Goal: Task Accomplishment & Management: Complete application form

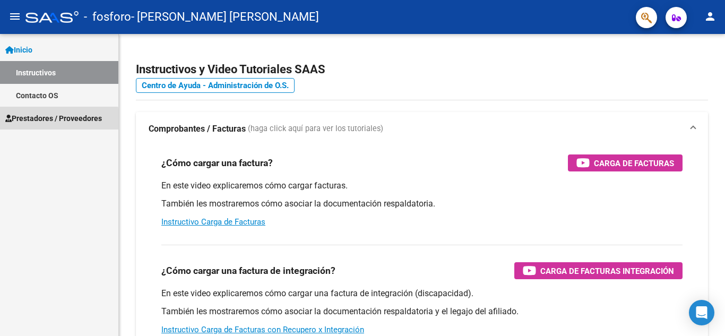
click at [40, 121] on span "Prestadores / Proveedores" at bounding box center [53, 119] width 97 height 12
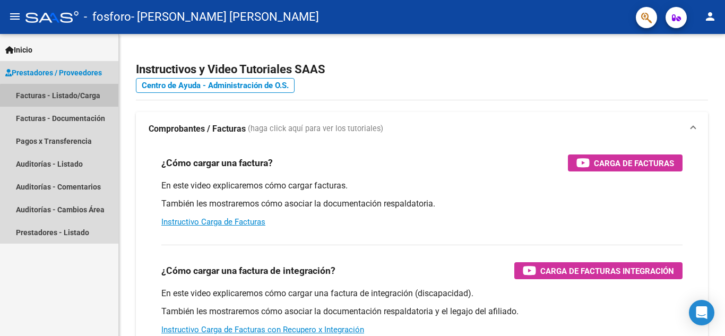
click at [75, 100] on link "Facturas - Listado/Carga" at bounding box center [59, 95] width 118 height 23
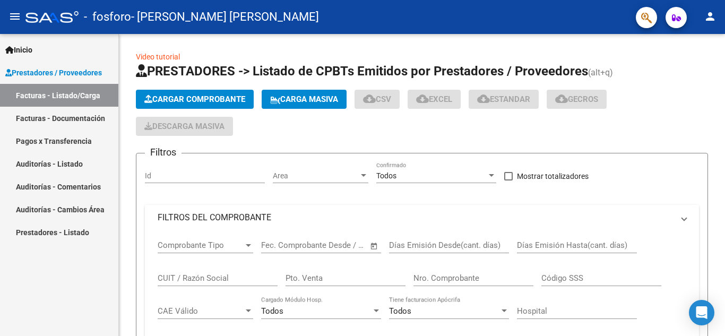
click at [82, 98] on link "Facturas - Listado/Carga" at bounding box center [59, 95] width 118 height 23
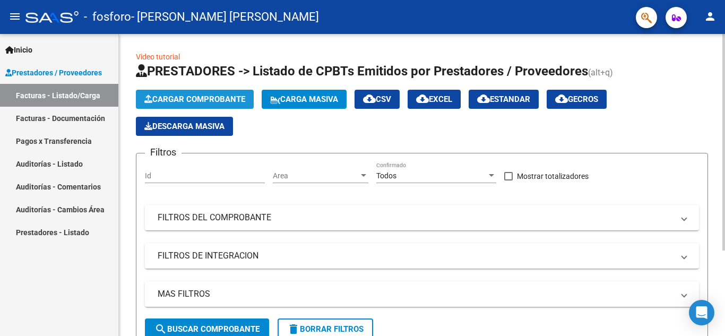
click at [198, 91] on button "Cargar Comprobante" at bounding box center [195, 99] width 118 height 19
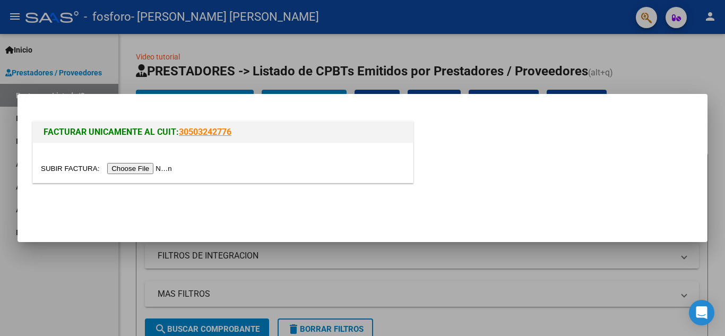
click at [153, 167] on input "file" at bounding box center [108, 168] width 134 height 11
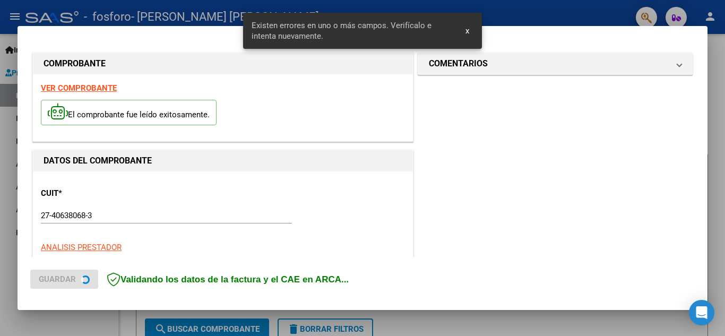
scroll to position [261, 0]
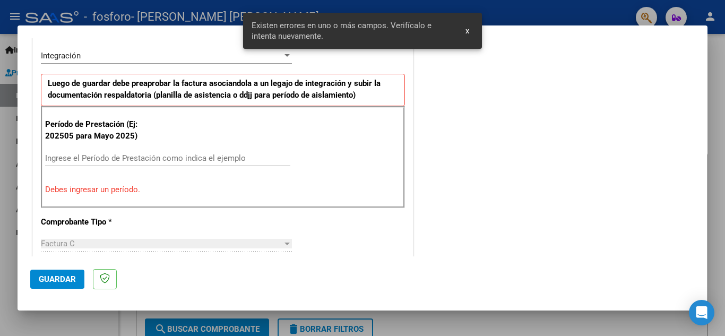
click at [81, 149] on div "Período de Prestación (Ej: 202505 para [DATE]) Ingrese el Período de Prestación…" at bounding box center [223, 157] width 364 height 102
click at [88, 158] on input "Ingrese el Período de Prestación como indica el ejemplo" at bounding box center [167, 158] width 245 height 10
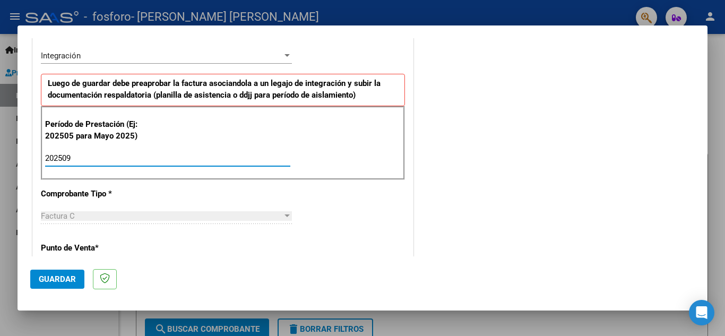
type input "202509"
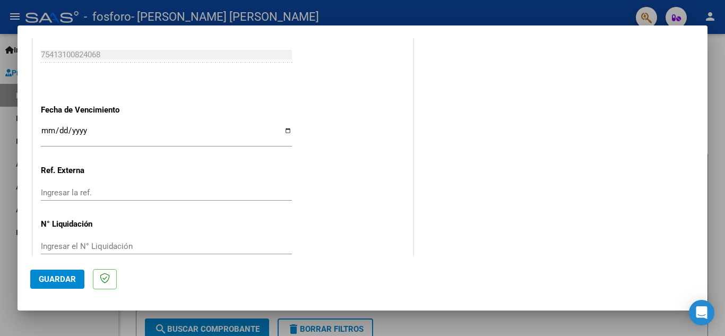
scroll to position [716, 0]
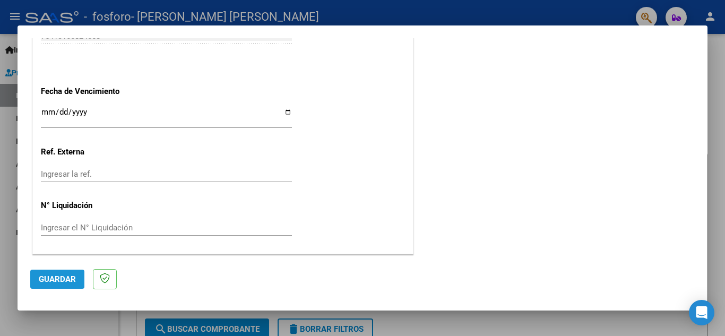
click at [54, 272] on button "Guardar" at bounding box center [57, 279] width 54 height 19
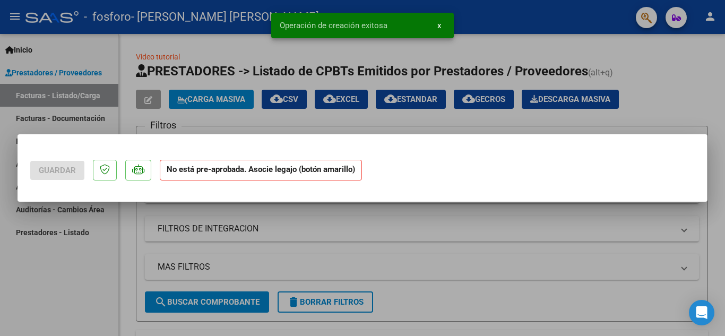
scroll to position [0, 0]
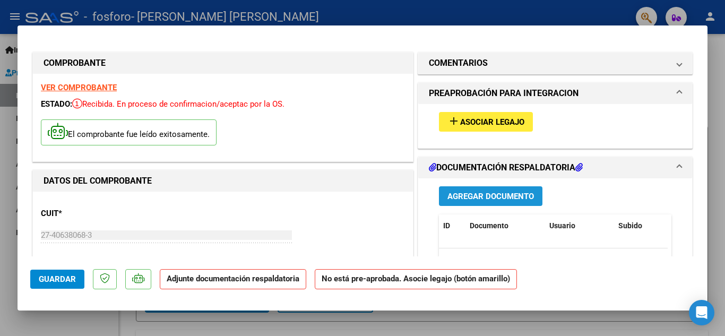
click at [498, 198] on span "Agregar Documento" at bounding box center [491, 197] width 87 height 10
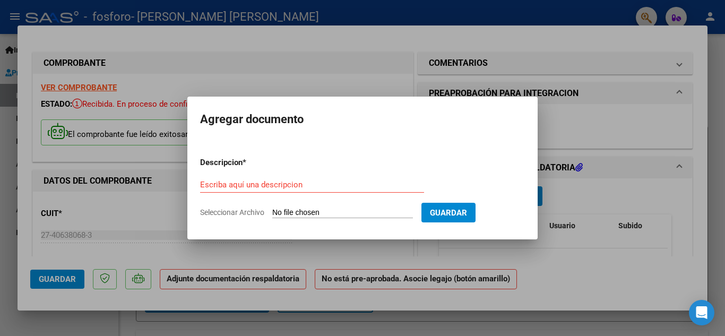
click at [308, 213] on input "Seleccionar Archivo" at bounding box center [342, 213] width 141 height 10
type input "C:\fakepath\asistencia [PERSON_NAME] .pdf"
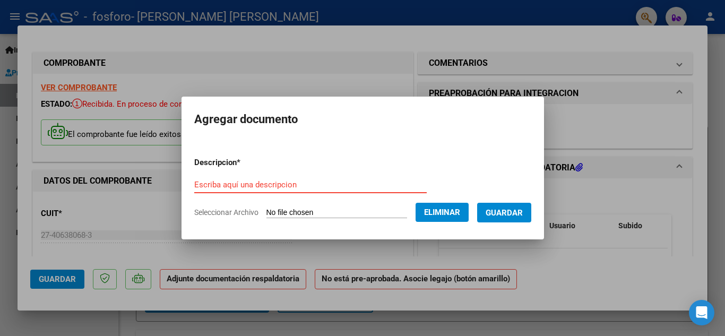
click at [273, 181] on input "Escriba aquí una descripcion" at bounding box center [310, 185] width 233 height 10
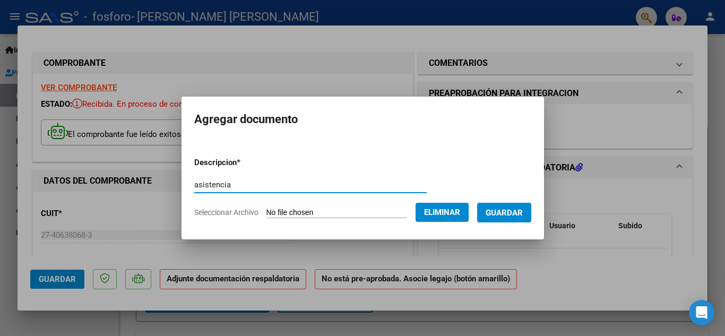
type input "asistencia"
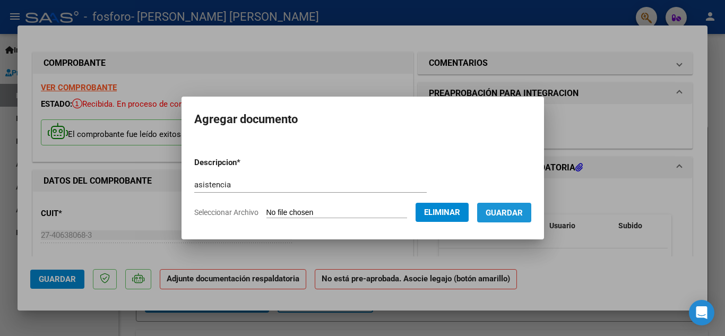
click at [523, 208] on span "Guardar" at bounding box center [504, 213] width 37 height 10
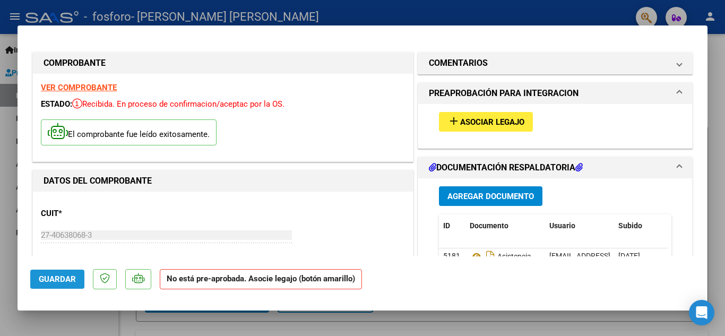
click at [58, 278] on span "Guardar" at bounding box center [57, 280] width 37 height 10
click at [83, 85] on strong "VER COMPROBANTE" at bounding box center [79, 88] width 76 height 10
click at [489, 121] on span "Asociar Legajo" at bounding box center [492, 122] width 64 height 10
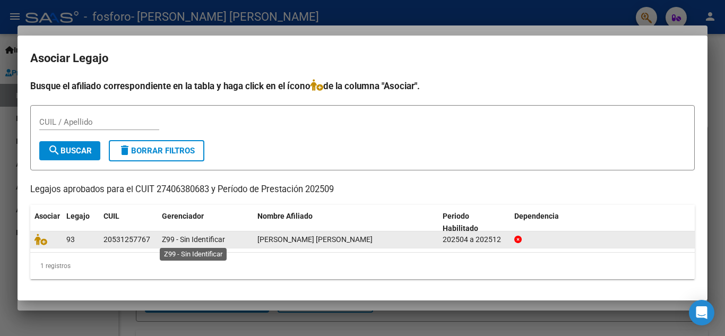
click at [207, 236] on span "Z99 - Sin Identificar" at bounding box center [193, 239] width 63 height 8
click at [283, 236] on span "[PERSON_NAME] [PERSON_NAME]" at bounding box center [315, 239] width 115 height 8
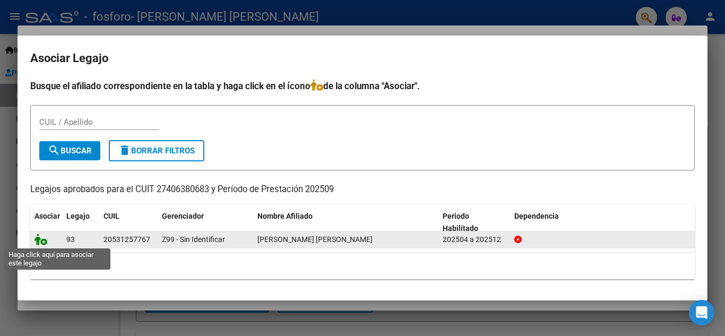
click at [47, 243] on icon at bounding box center [41, 240] width 13 height 12
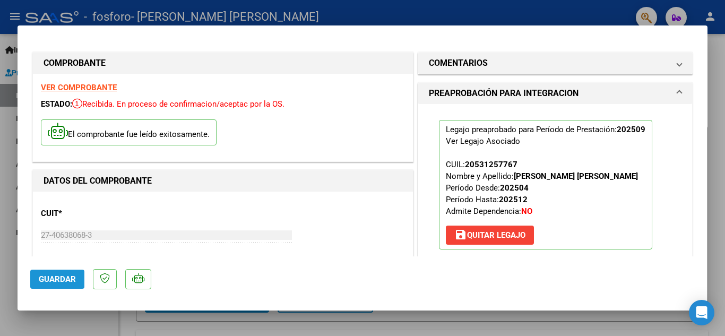
click at [57, 278] on span "Guardar" at bounding box center [57, 280] width 37 height 10
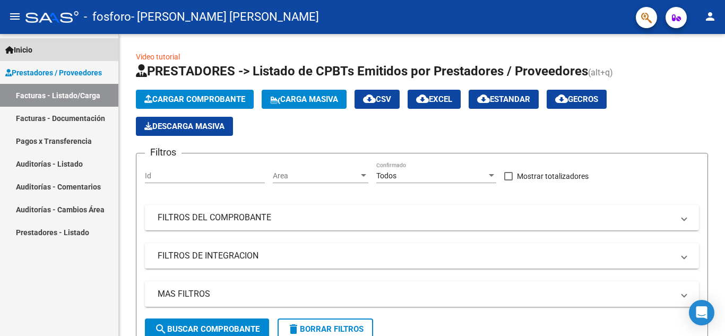
click at [28, 57] on link "Inicio" at bounding box center [59, 49] width 118 height 23
